Goal: Task Accomplishment & Management: Use online tool/utility

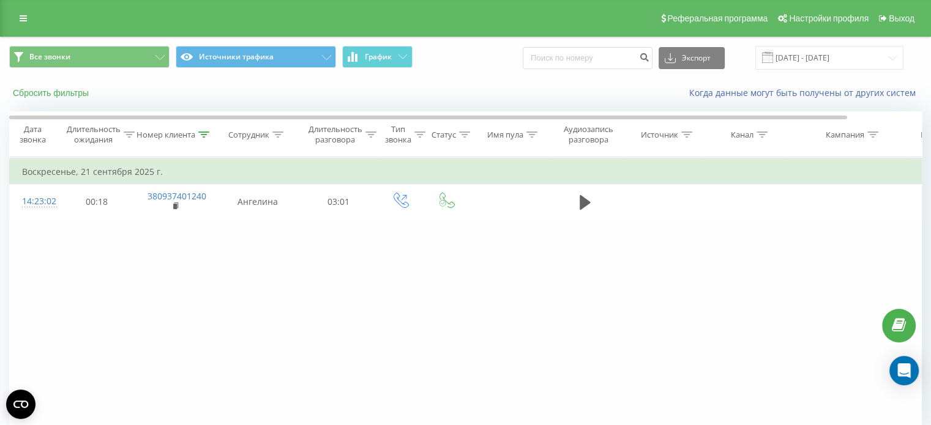
click at [78, 93] on font "Сбросить фильтры" at bounding box center [51, 93] width 76 height 10
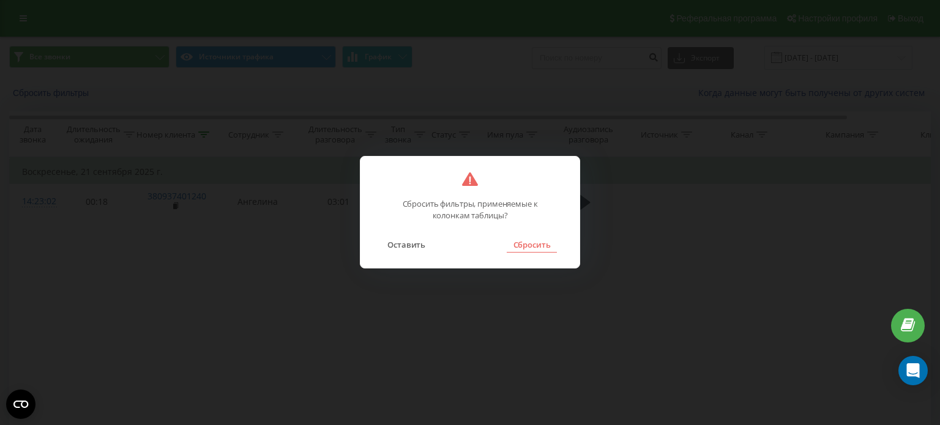
click at [526, 244] on font "Сбросить" at bounding box center [532, 244] width 37 height 11
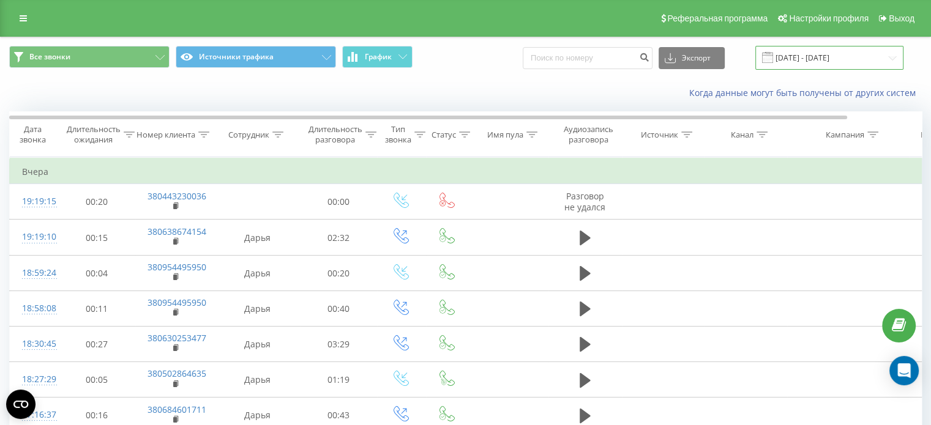
click at [825, 60] on input "[DATE] - [DATE]" at bounding box center [829, 58] width 148 height 24
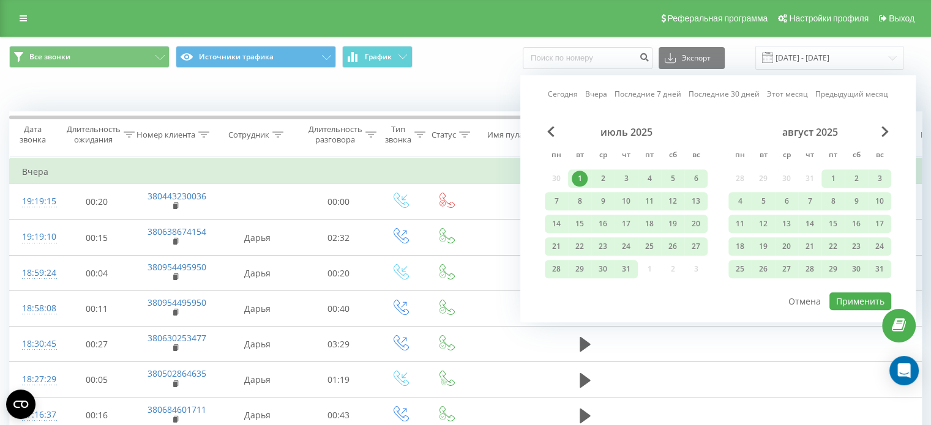
click at [578, 174] on font "1" at bounding box center [580, 178] width 4 height 10
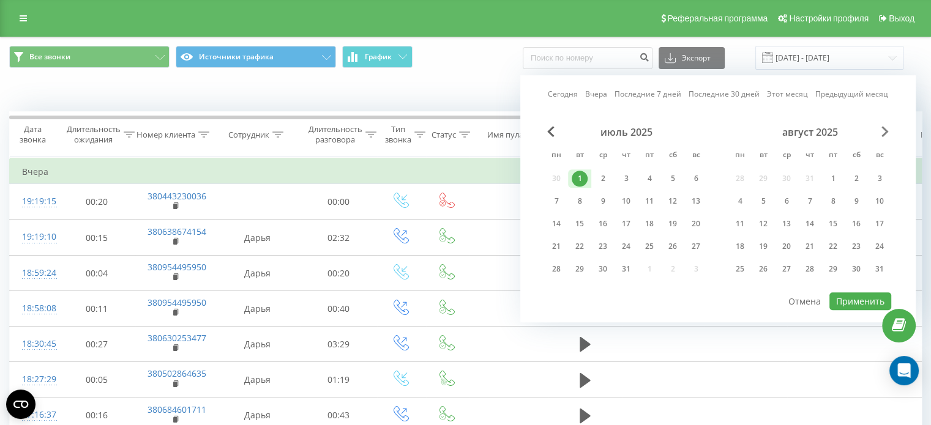
click at [884, 131] on span "В следующем месяце" at bounding box center [884, 131] width 7 height 11
click at [765, 244] on font "23" at bounding box center [763, 246] width 9 height 10
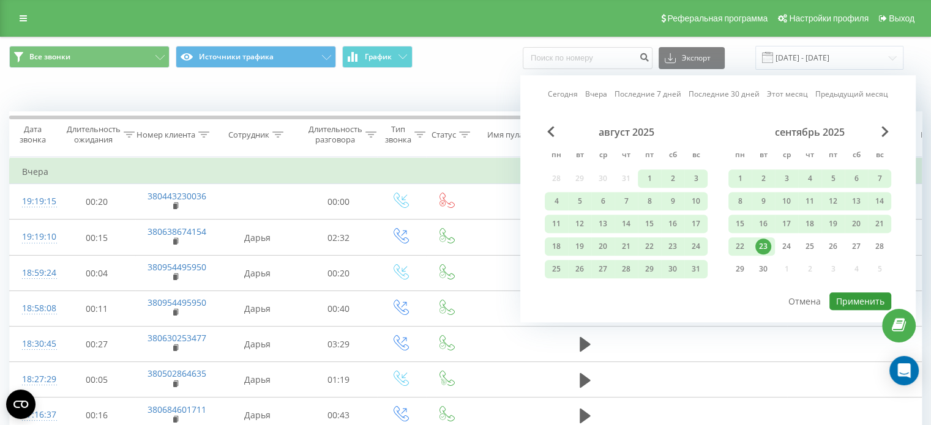
click at [848, 296] on font "Применить" at bounding box center [860, 302] width 48 height 12
type input "[DATE] - [DATE]"
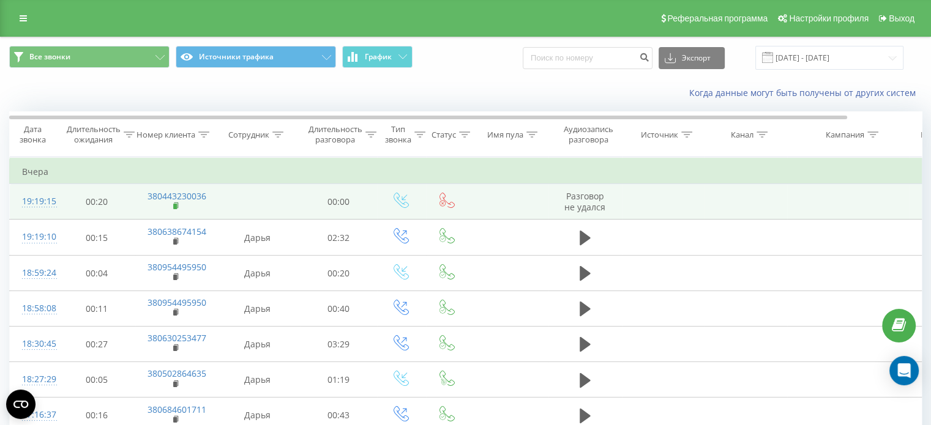
click at [174, 206] on rect at bounding box center [175, 207] width 4 height 6
